Goal: Task Accomplishment & Management: Complete application form

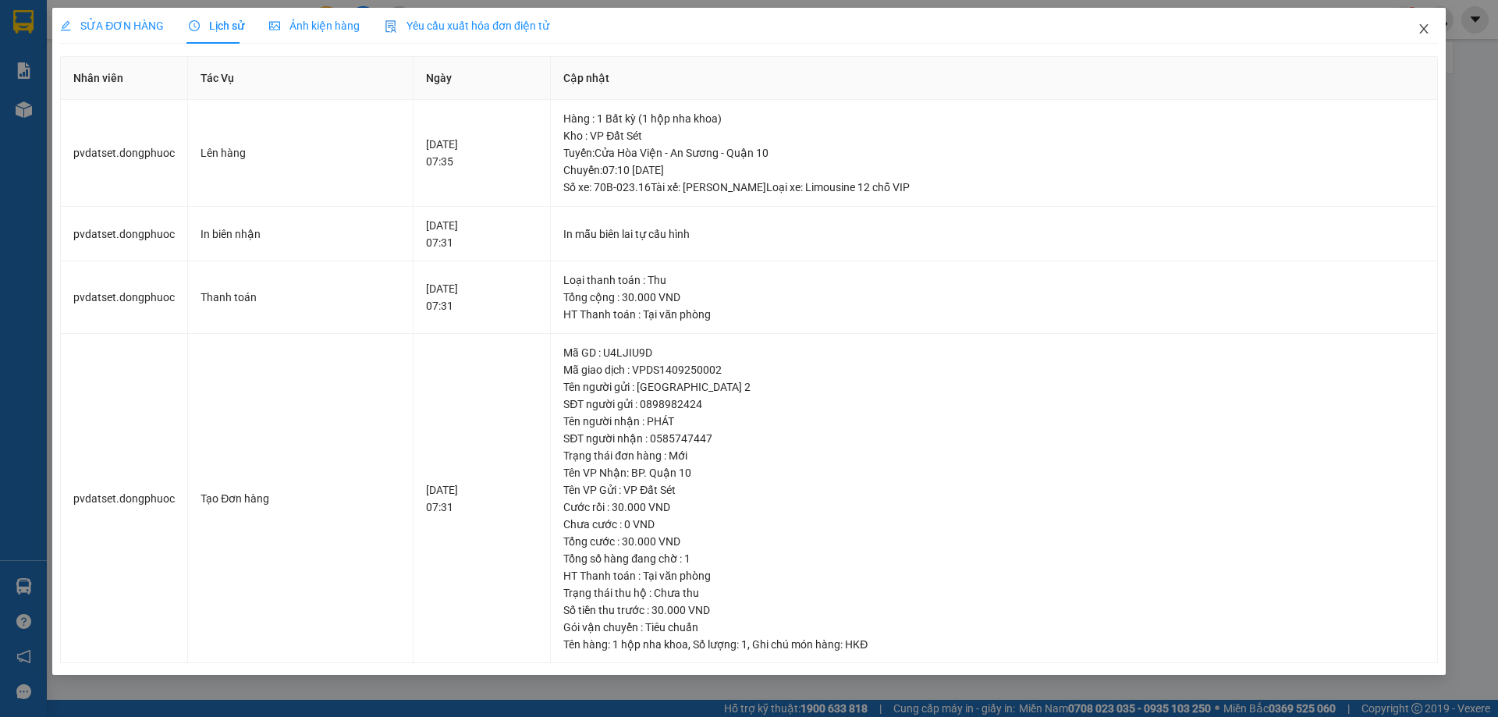
click at [1427, 28] on icon "close" at bounding box center [1423, 29] width 12 height 12
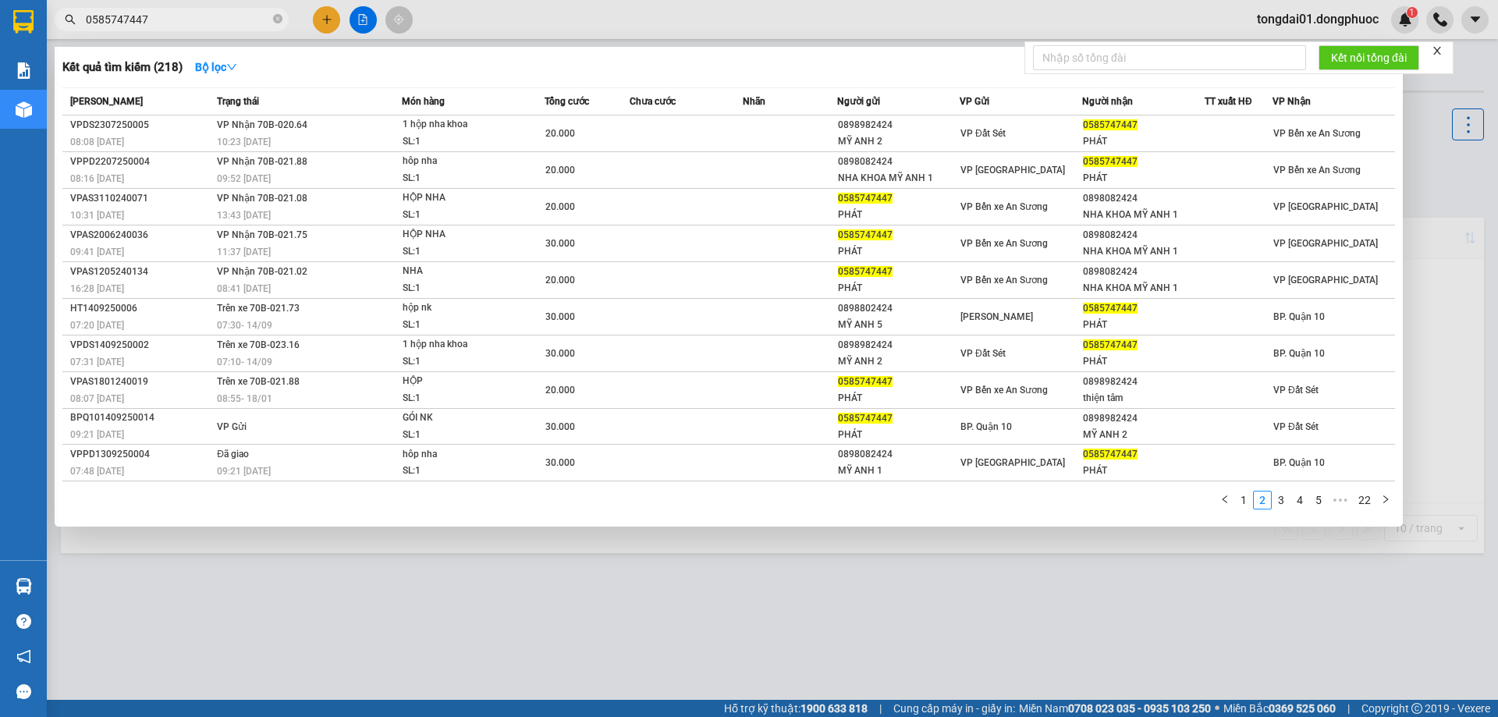
click at [154, 26] on input "0585747447" at bounding box center [178, 19] width 184 height 17
click at [154, 25] on input "0585747447" at bounding box center [178, 19] width 184 height 17
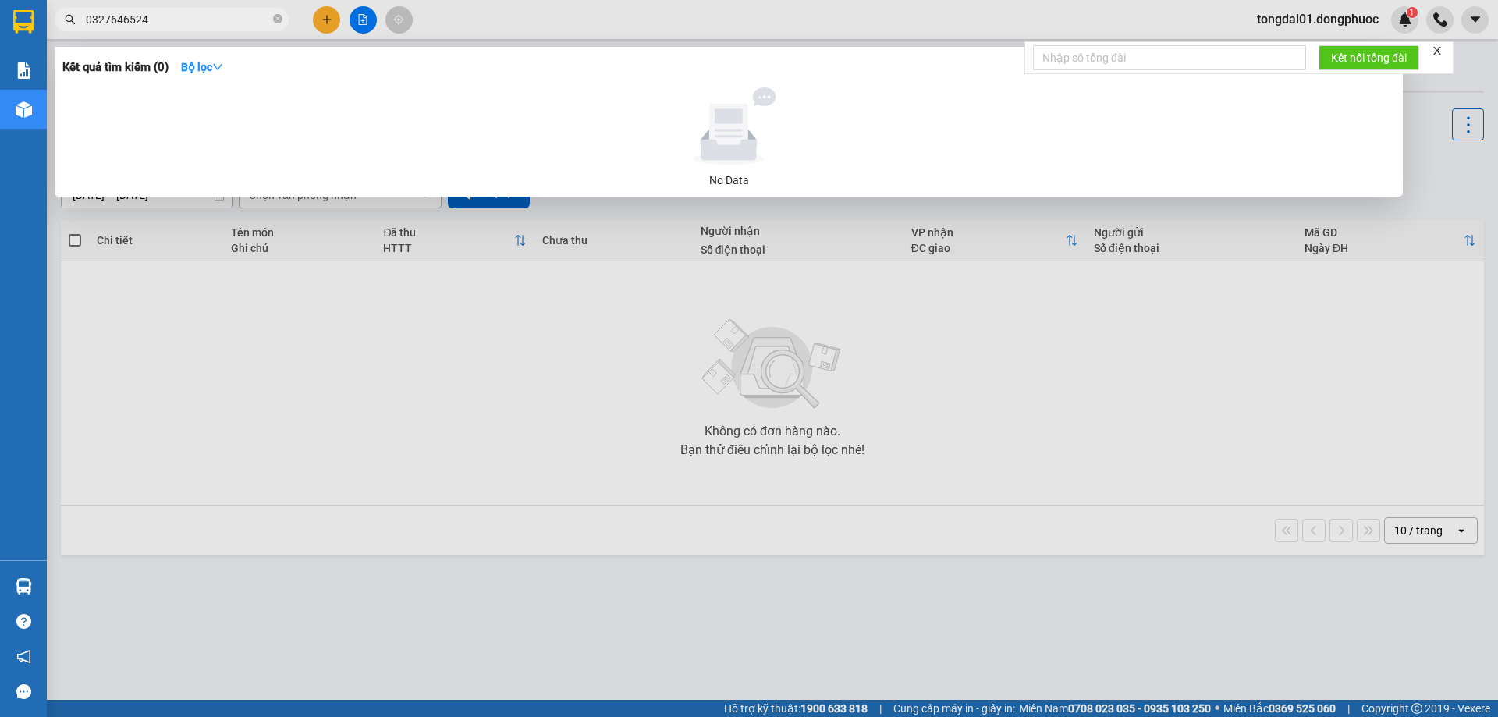
click at [109, 18] on input "0327646524" at bounding box center [178, 19] width 184 height 17
click at [157, 9] on span "0328646524" at bounding box center [172, 19] width 234 height 23
click at [183, 29] on span "0328646524" at bounding box center [172, 19] width 234 height 23
click at [192, 25] on input "0328646524" at bounding box center [178, 19] width 184 height 17
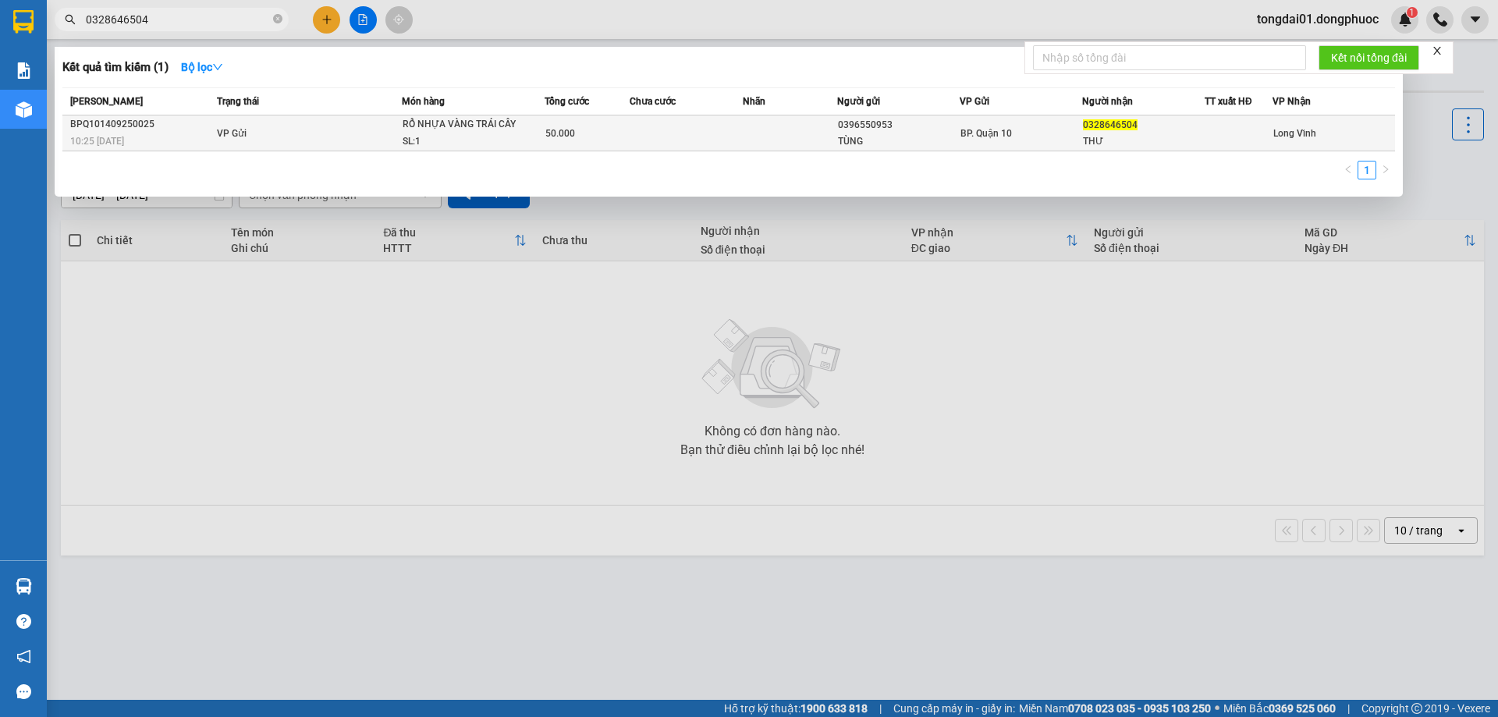
type input "0328646504"
click at [291, 130] on td "VP Gửi" at bounding box center [307, 133] width 189 height 36
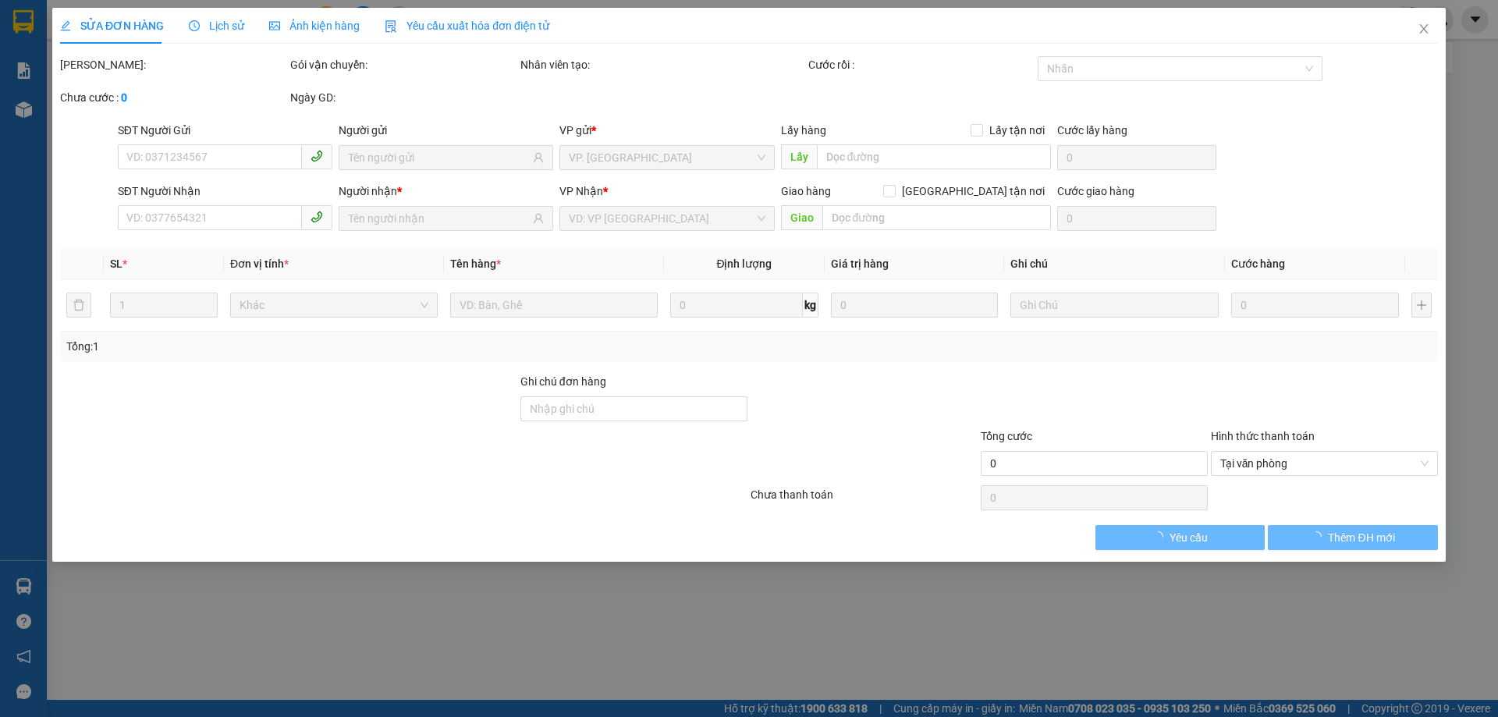
type input "0396550953"
type input "TÙNG"
type input "0328646504"
type input "THƯ"
type input "50.000"
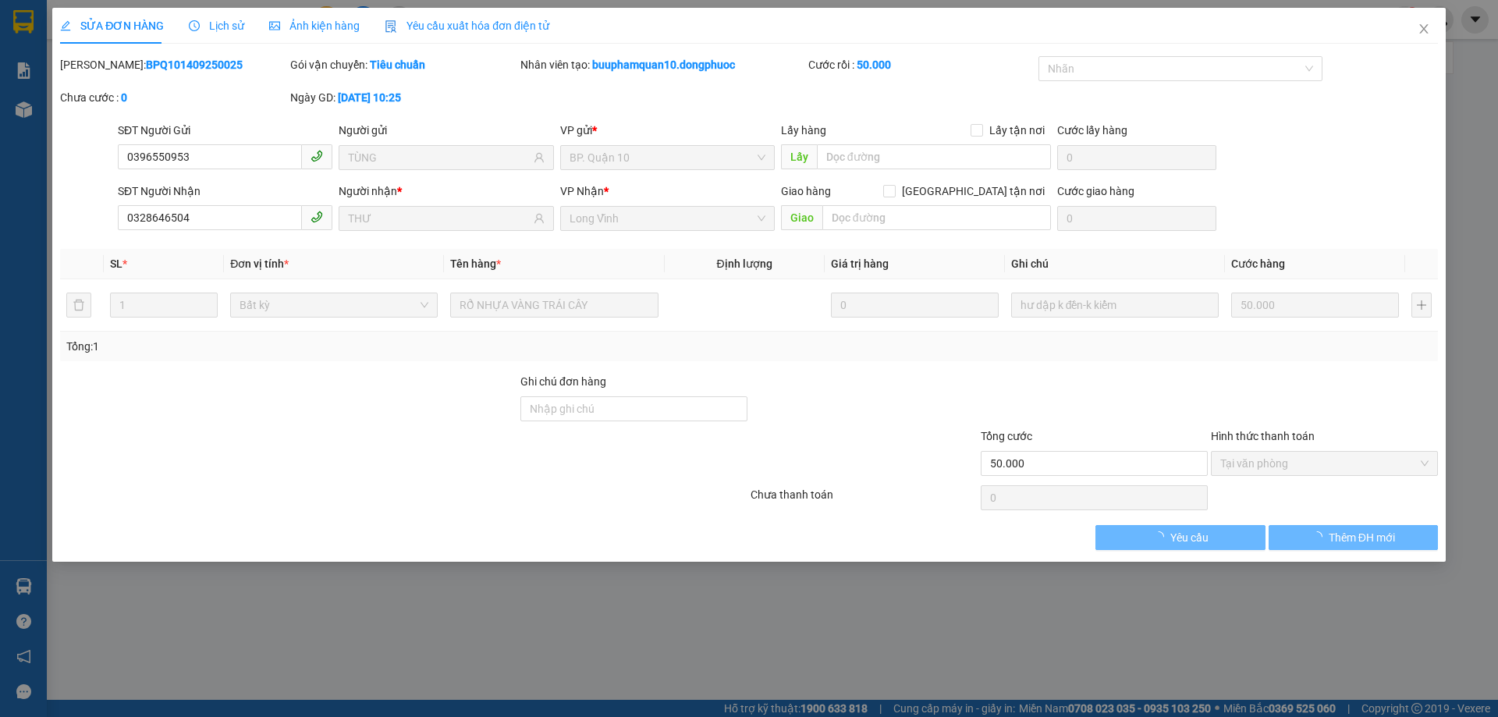
click at [222, 26] on span "Lịch sử" at bounding box center [216, 26] width 55 height 12
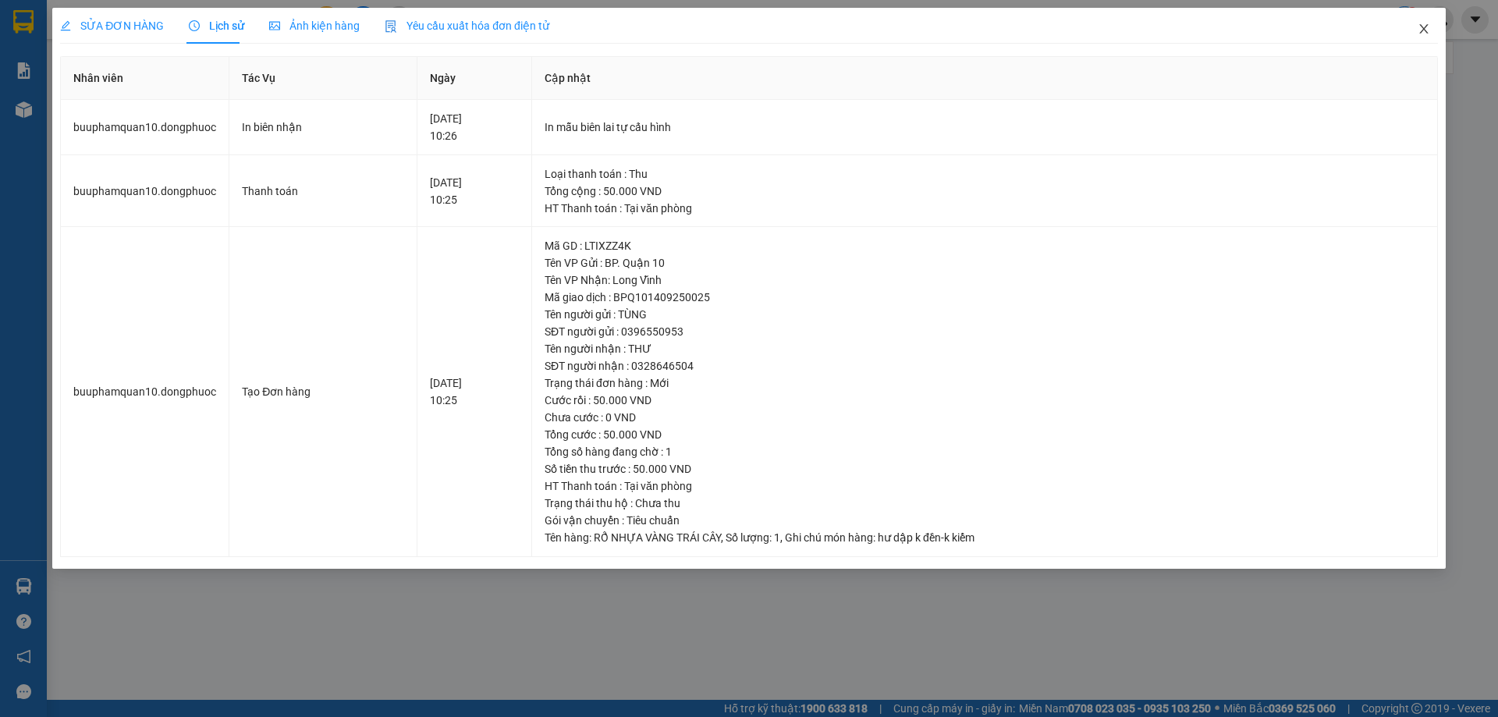
click at [1416, 26] on span "Close" at bounding box center [1424, 30] width 44 height 44
